Goal: Check status: Check status

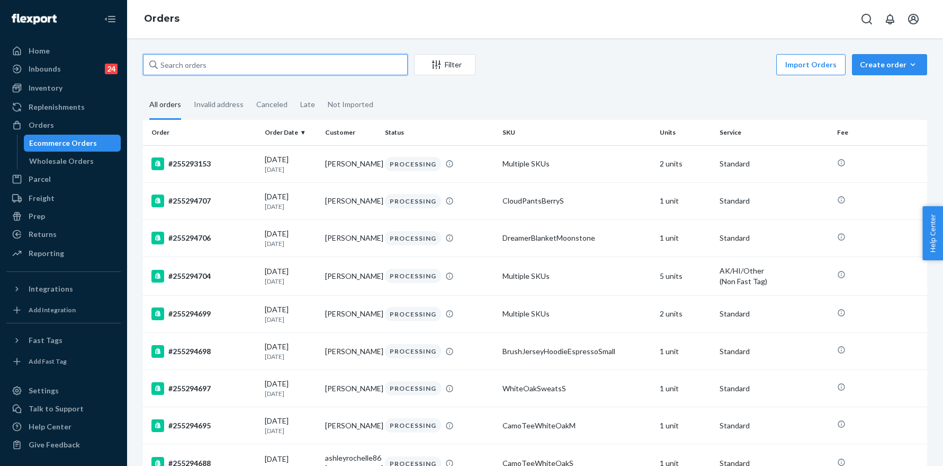
click at [211, 70] on input "text" at bounding box center [275, 64] width 265 height 21
paste input "255293981"
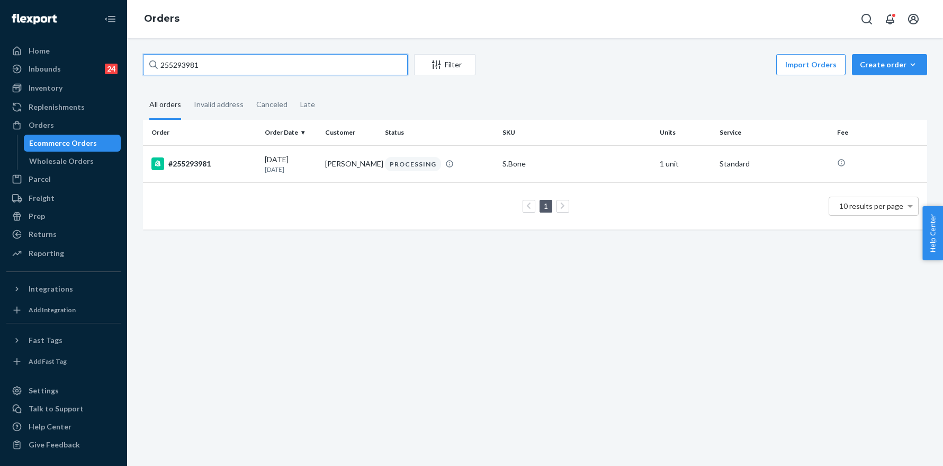
click at [206, 60] on input "255293981" at bounding box center [275, 64] width 265 height 21
paste input "434"
click at [208, 64] on input "255293434" at bounding box center [275, 64] width 265 height 21
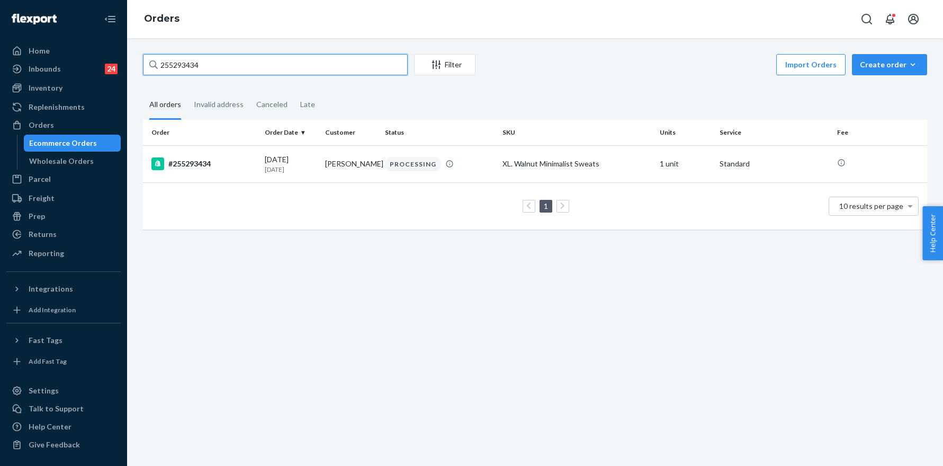
click at [208, 64] on input "255293434" at bounding box center [275, 64] width 265 height 21
paste input "2328"
type input "255292328"
